Goal: Task Accomplishment & Management: Use online tool/utility

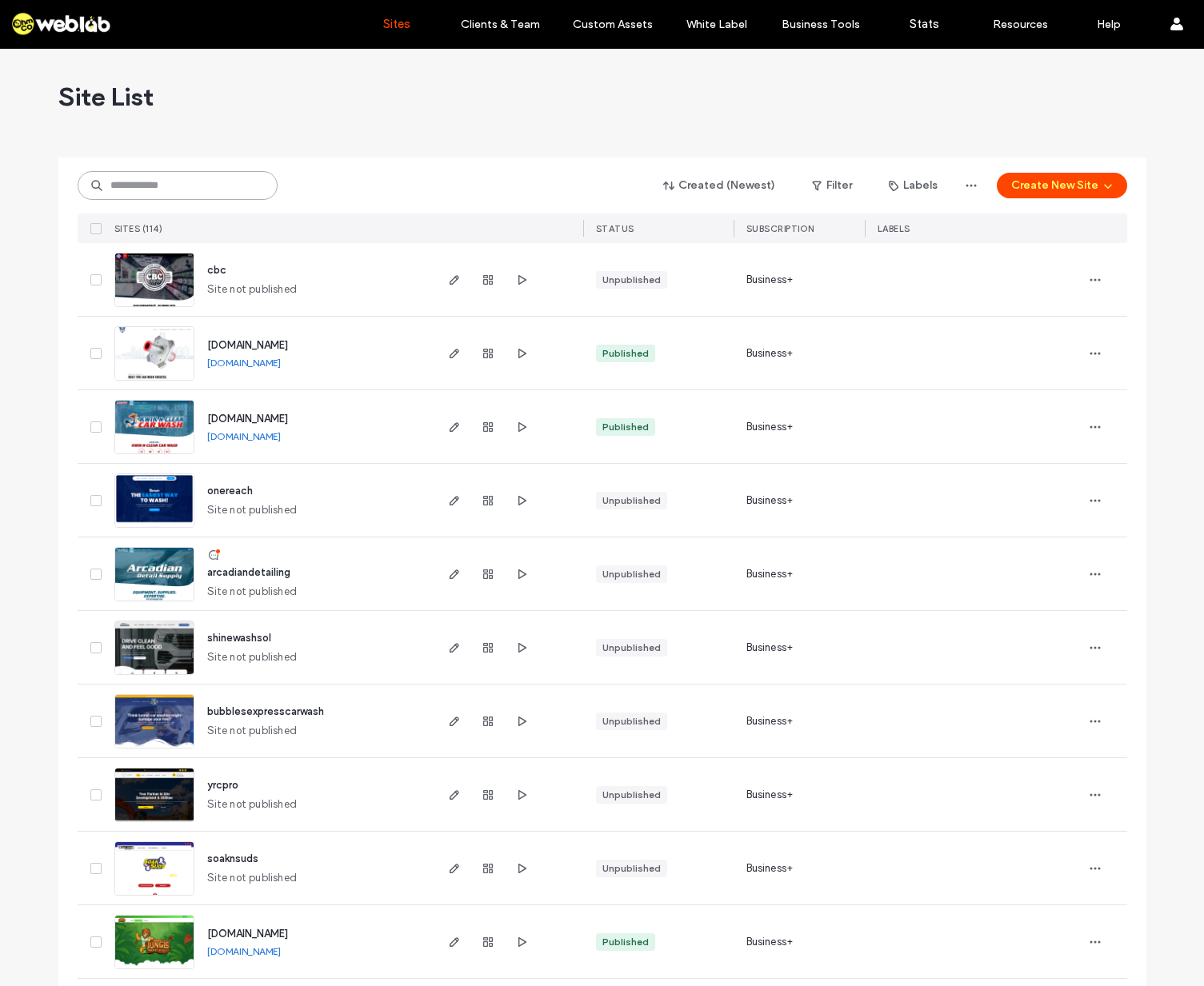
click at [162, 182] on input at bounding box center [177, 185] width 200 height 28
click at [227, 492] on span "onereach" at bounding box center [230, 491] width 46 height 12
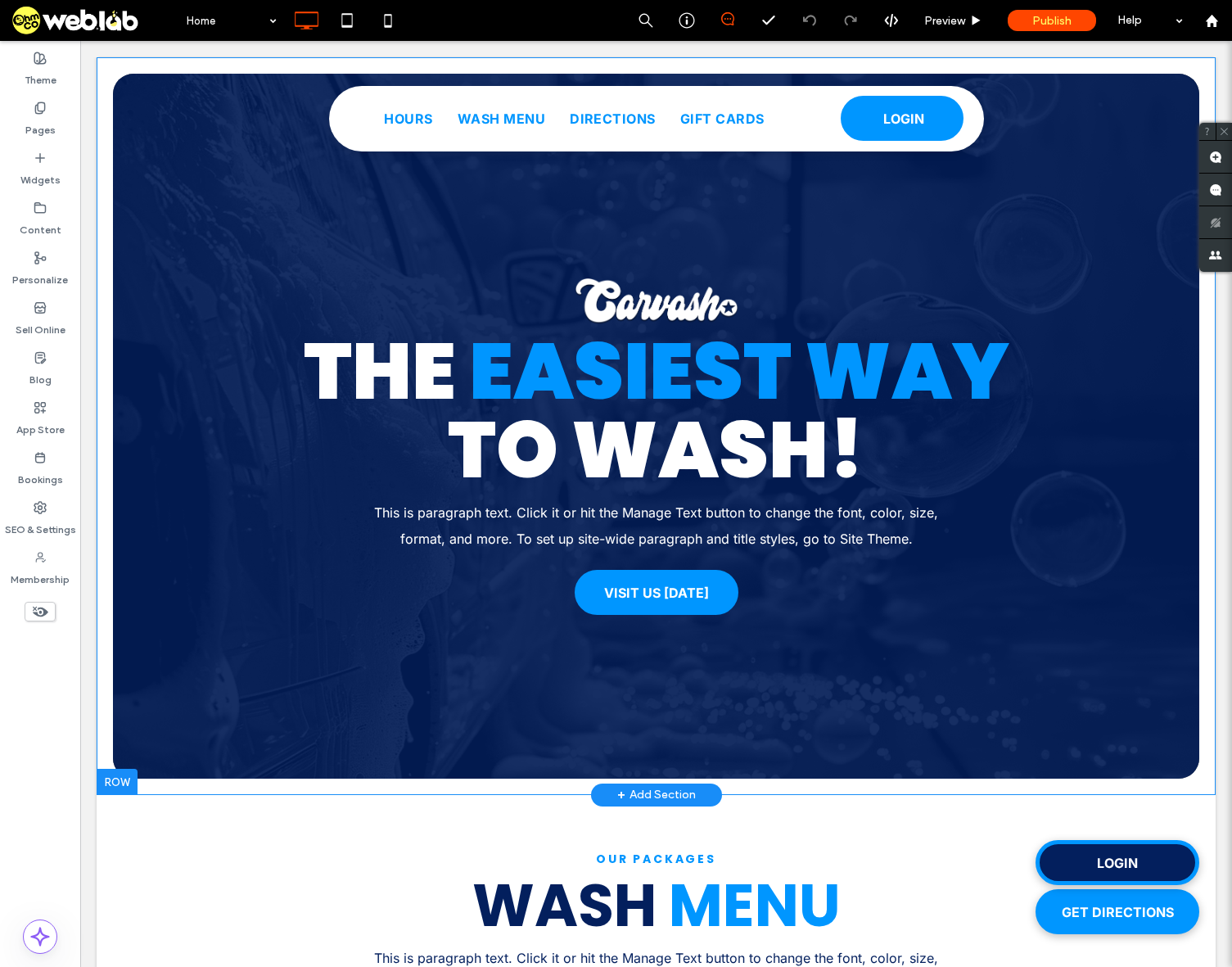
click at [669, 790] on div "+ Add Section" at bounding box center [656, 795] width 79 height 28
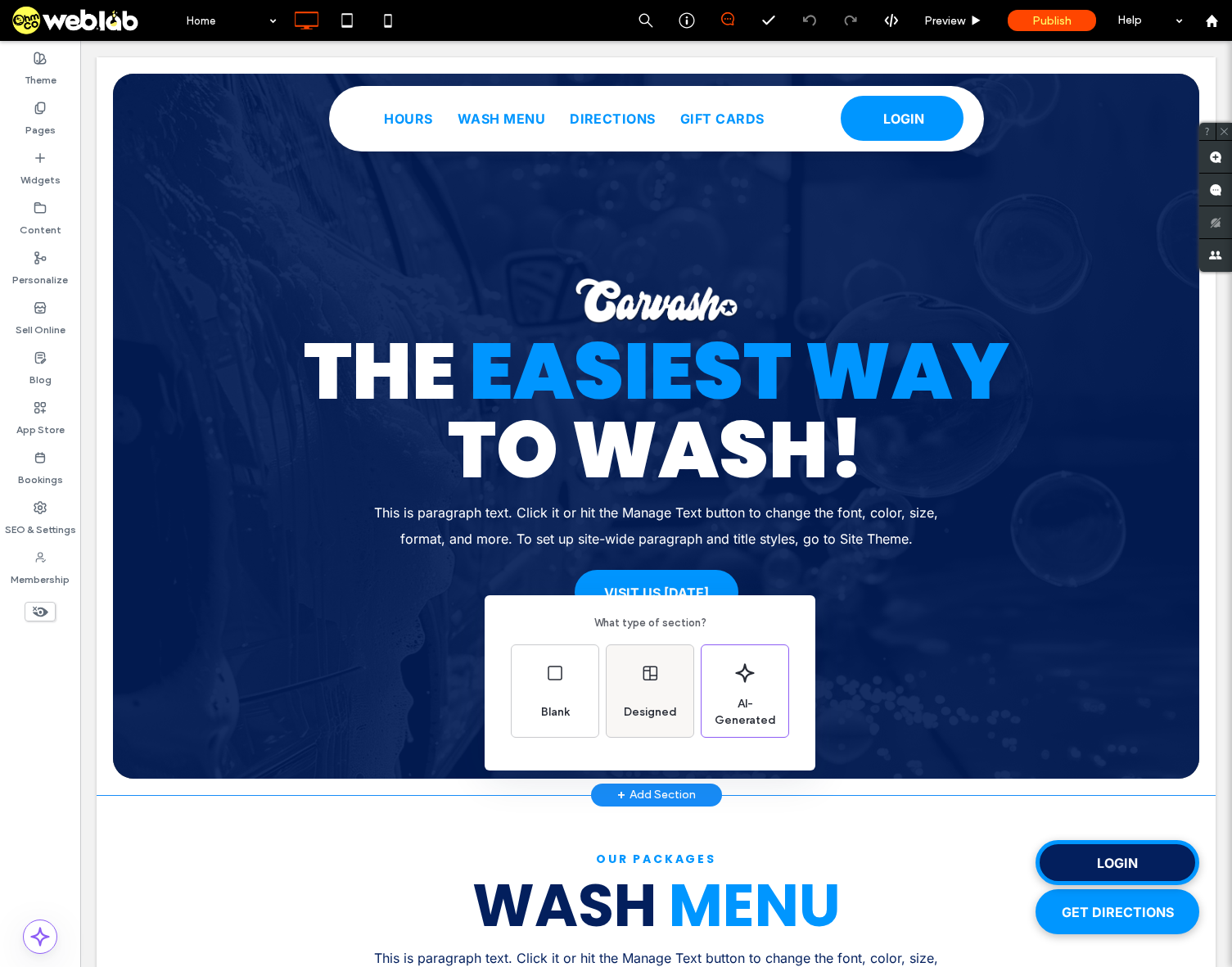
click at [656, 700] on div "Designed" at bounding box center [650, 712] width 66 height 36
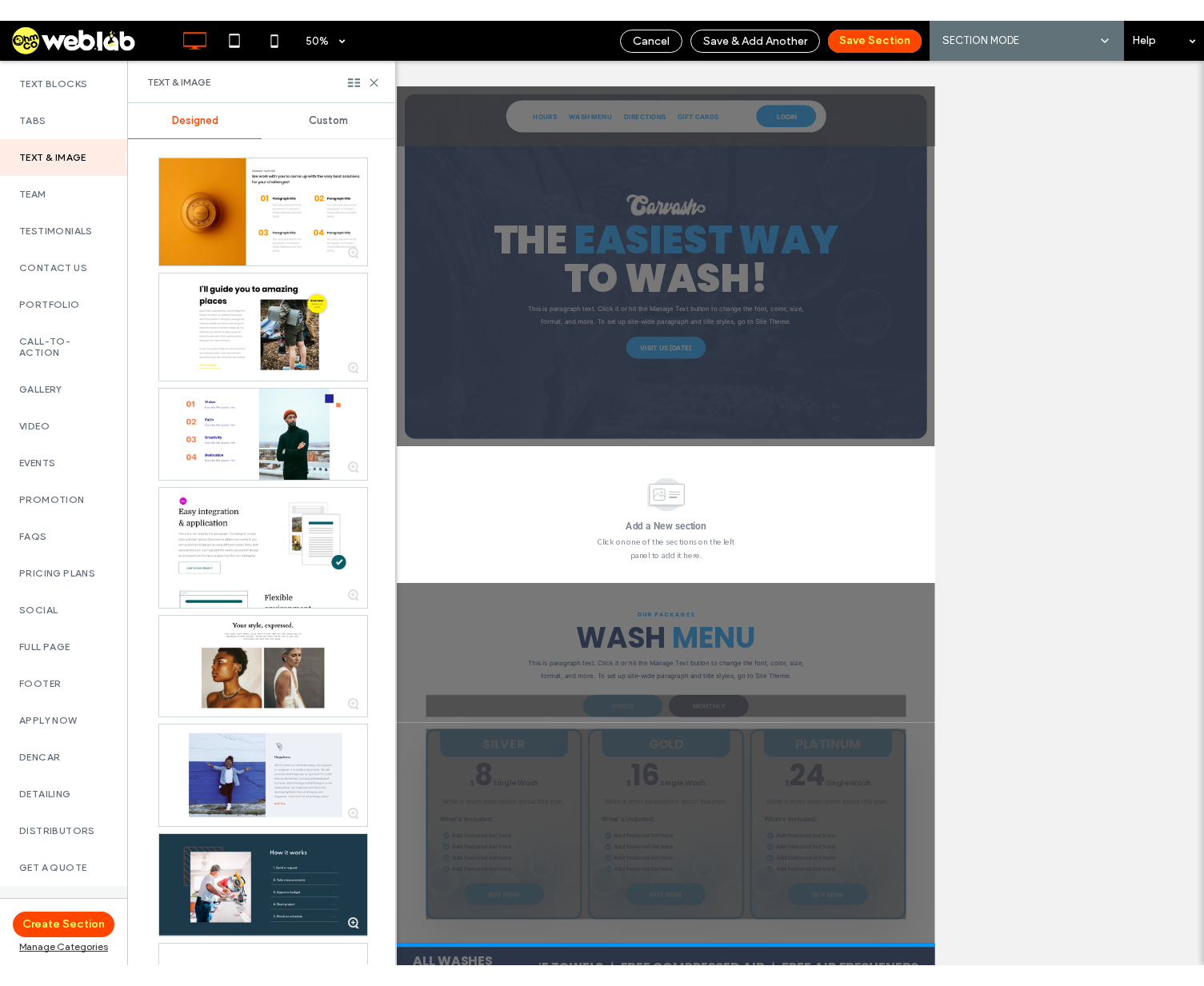
scroll to position [640, 0]
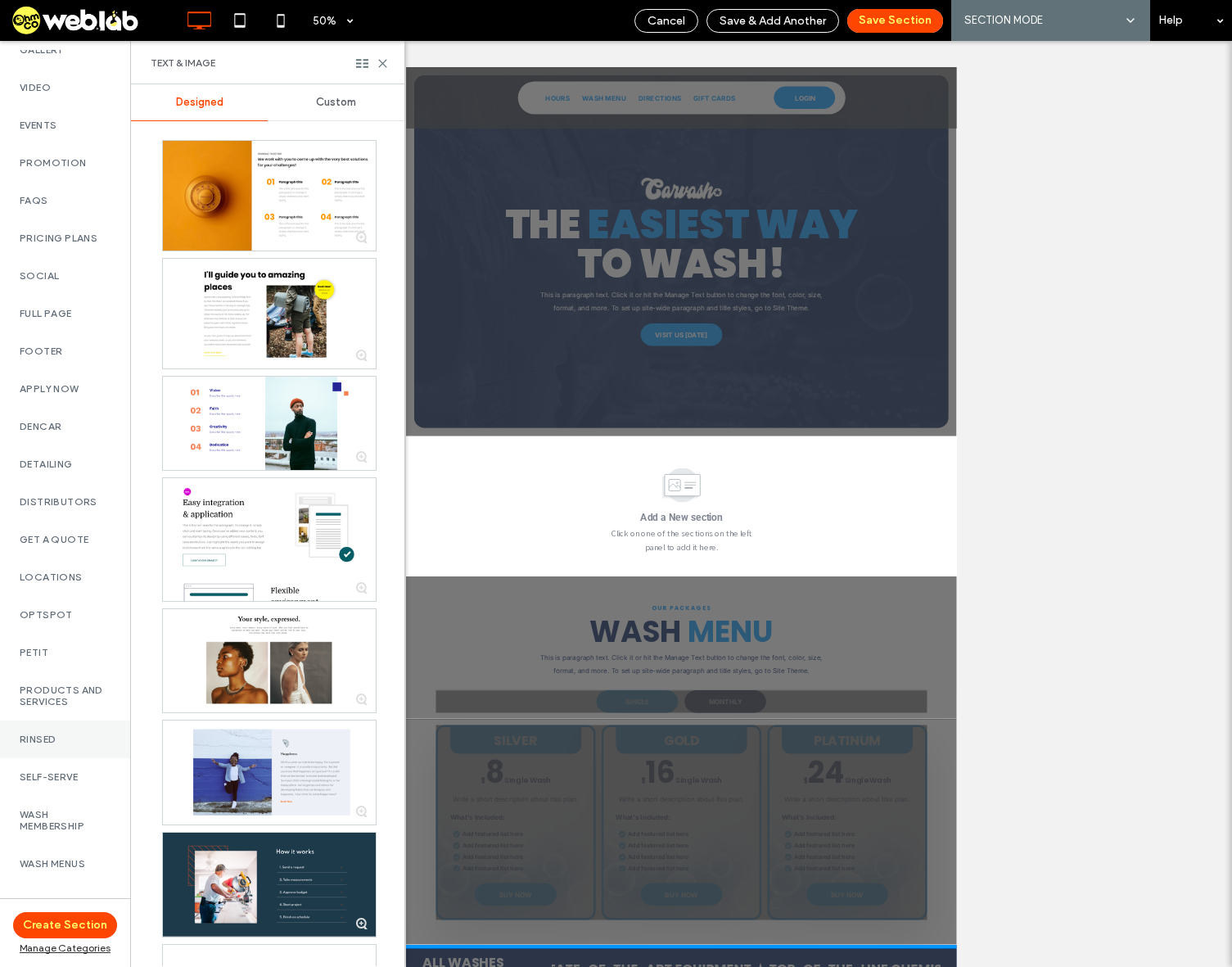
click at [45, 743] on label "Rinsed" at bounding box center [65, 738] width 91 height 11
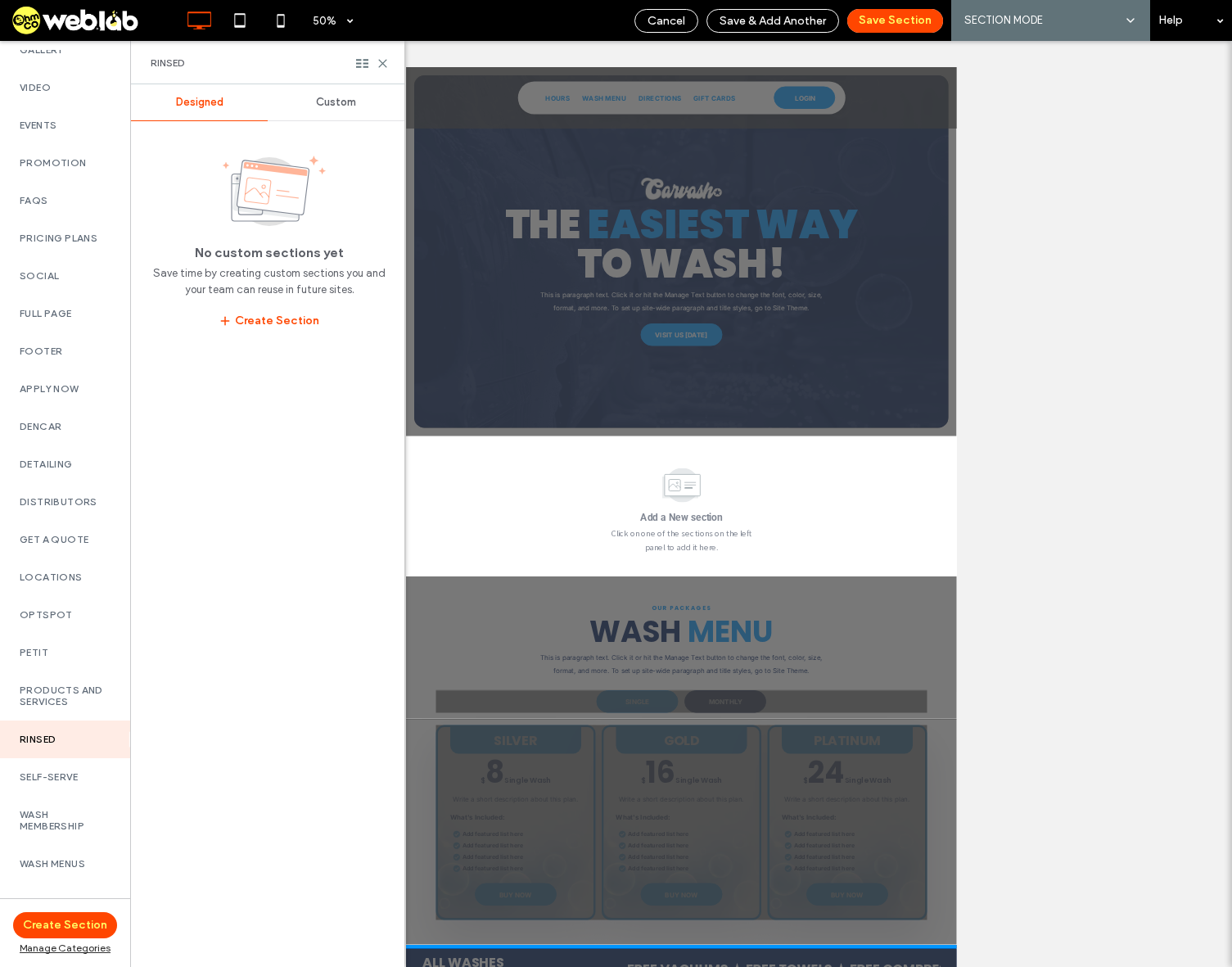
click at [336, 98] on span "Custom" at bounding box center [336, 102] width 40 height 13
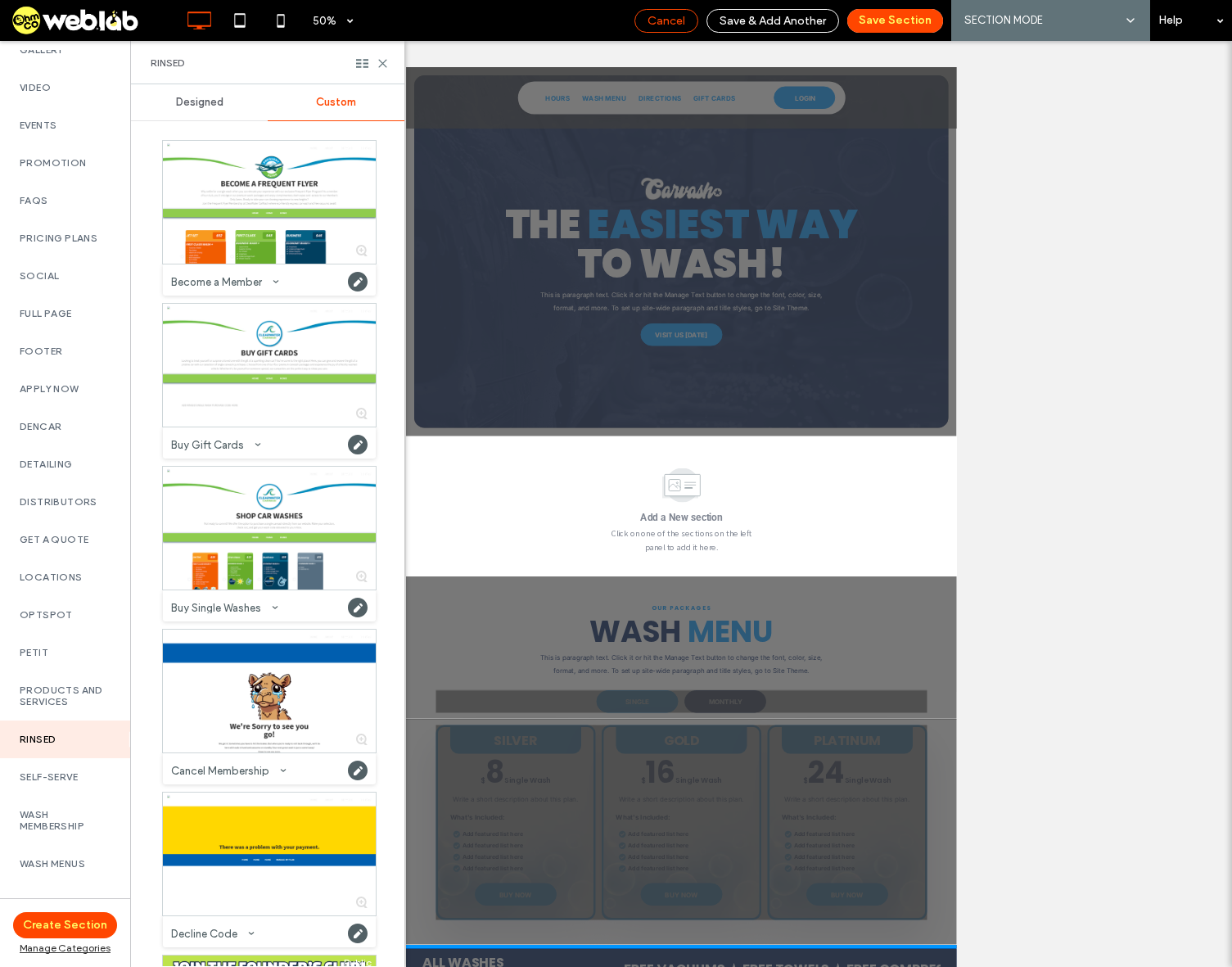
drag, startPoint x: 656, startPoint y: 22, endPoint x: 471, endPoint y: 13, distance: 184.4
click at [656, 22] on span "Cancel" at bounding box center [666, 21] width 38 height 14
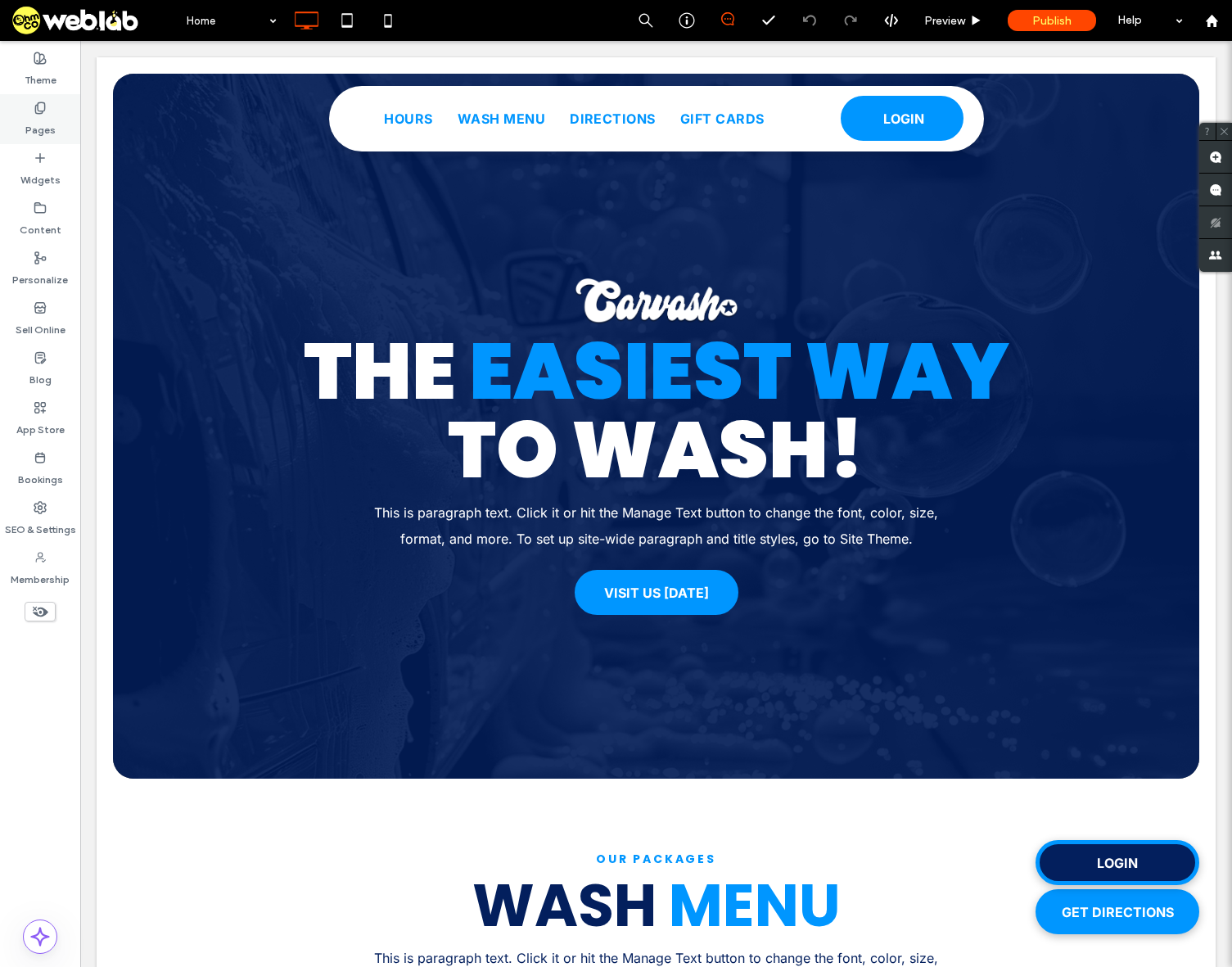
click at [38, 120] on label "Pages" at bounding box center [40, 126] width 30 height 23
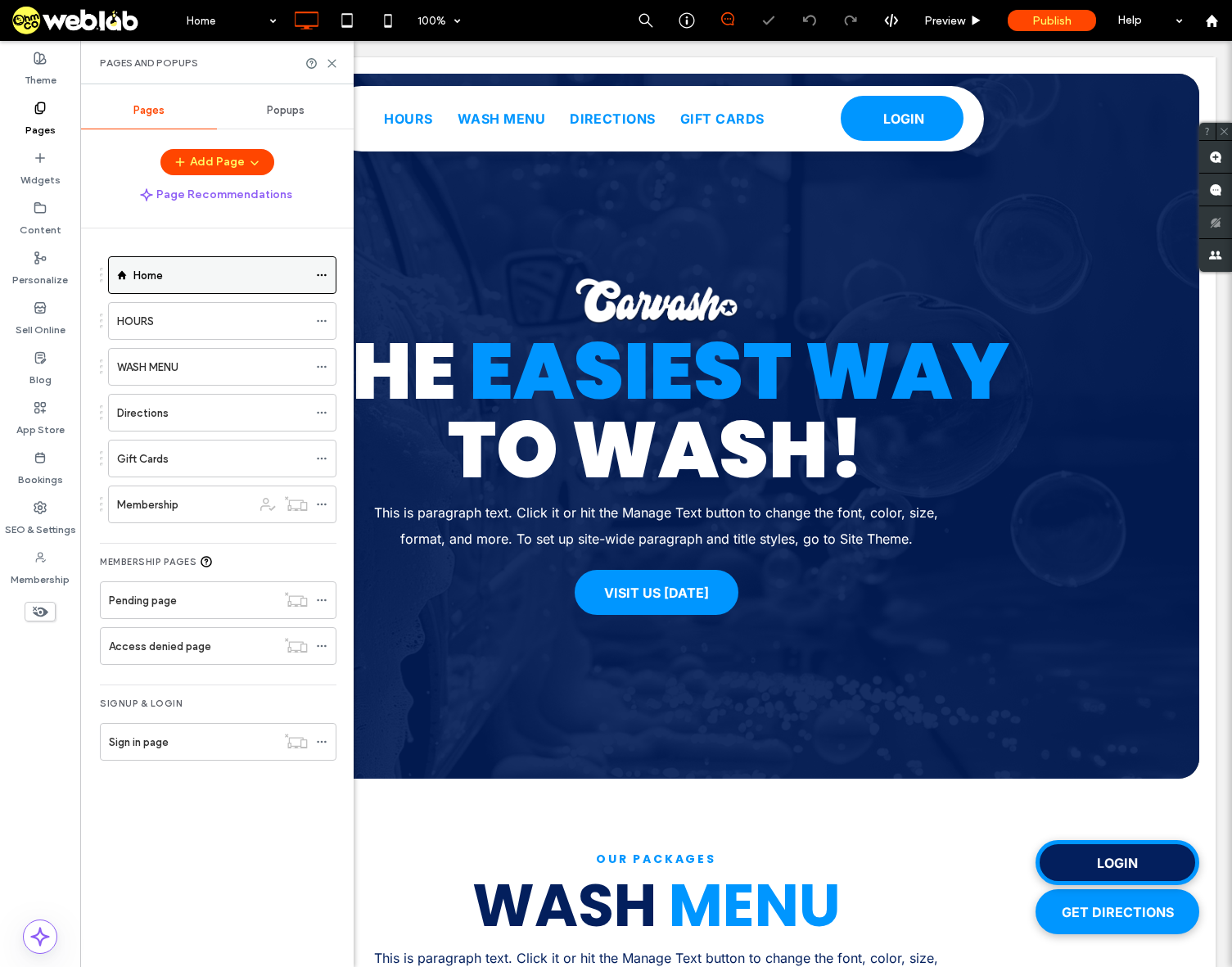
click at [319, 271] on icon at bounding box center [321, 274] width 11 height 11
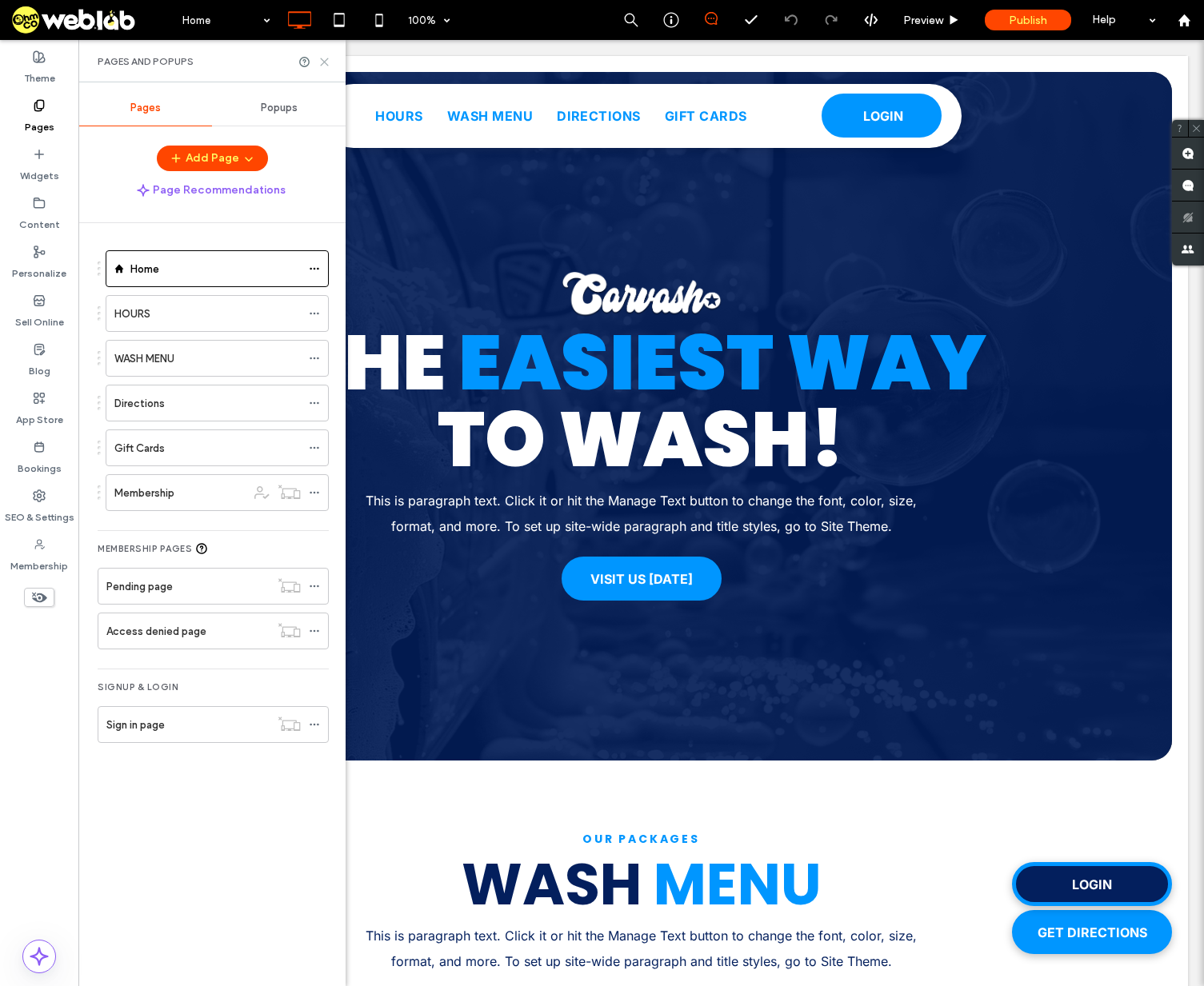
click at [324, 64] on icon at bounding box center [324, 62] width 12 height 12
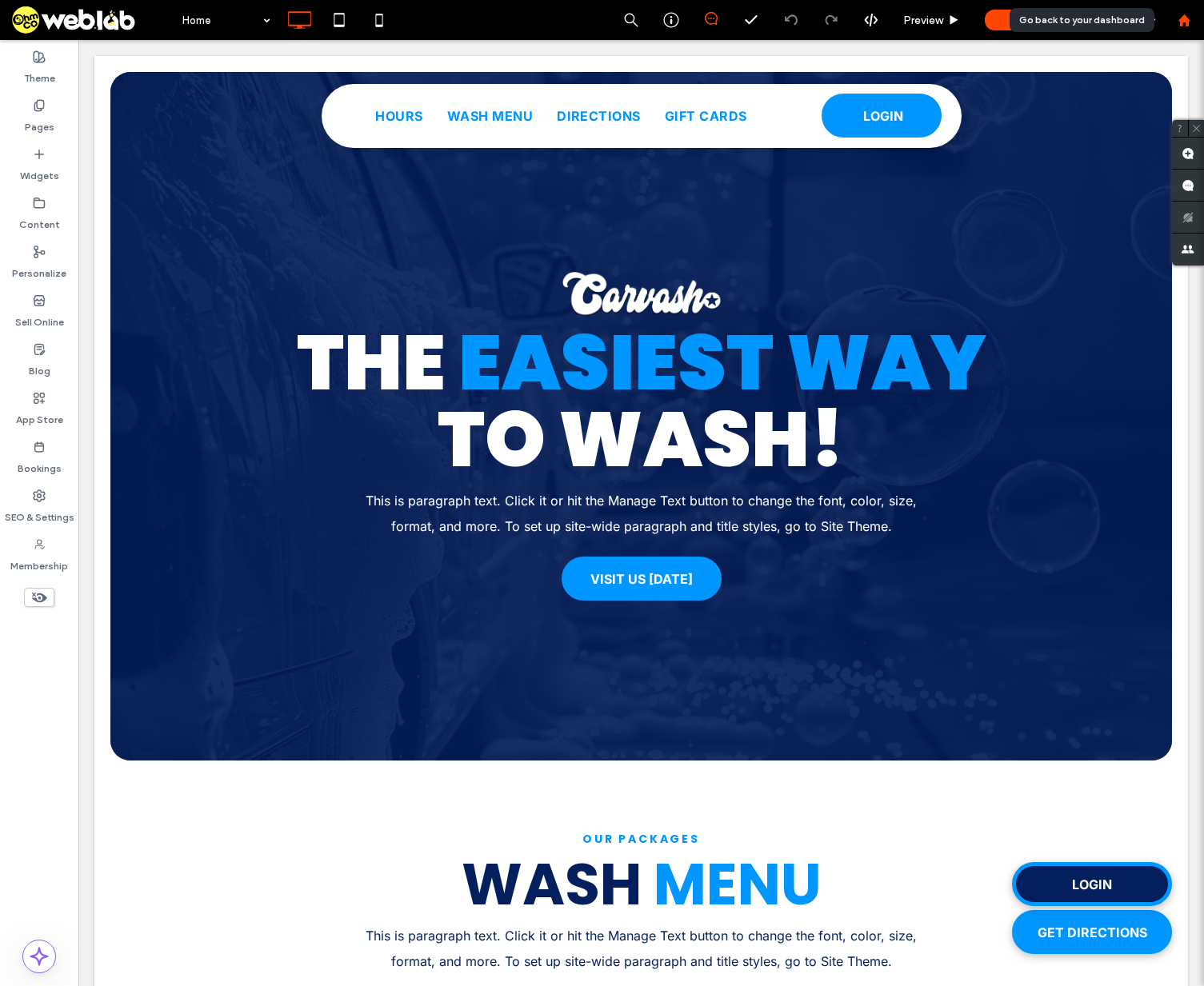
click at [1186, 24] on use at bounding box center [1183, 20] width 12 height 12
